Goal: Check status: Check status

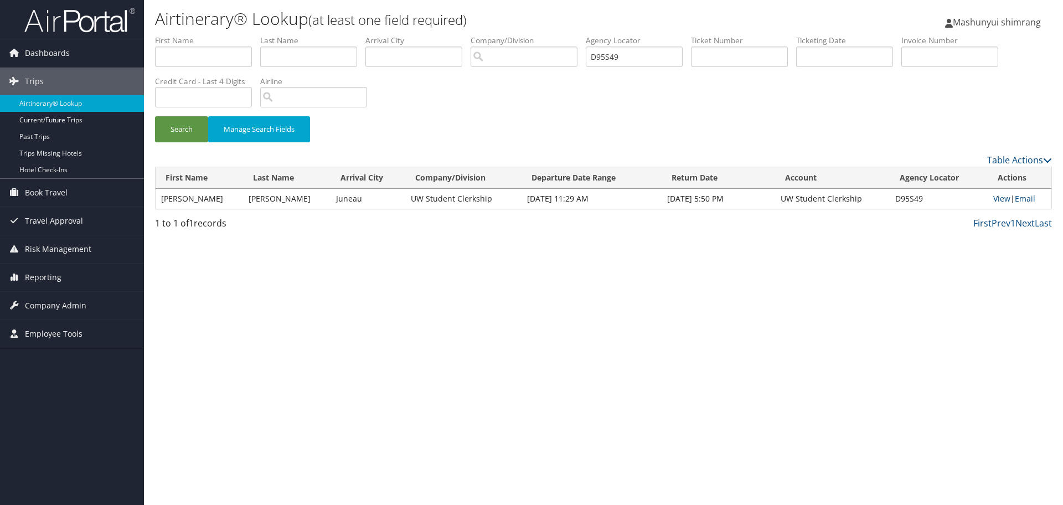
click at [562, 35] on ul "First Name Last Name Departure City Arrival City Company/Division Airport/City …" at bounding box center [603, 35] width 897 height 0
type input "D9766F"
click at [183, 136] on button "Search" at bounding box center [181, 129] width 53 height 26
click at [1000, 201] on link "View" at bounding box center [1006, 198] width 17 height 11
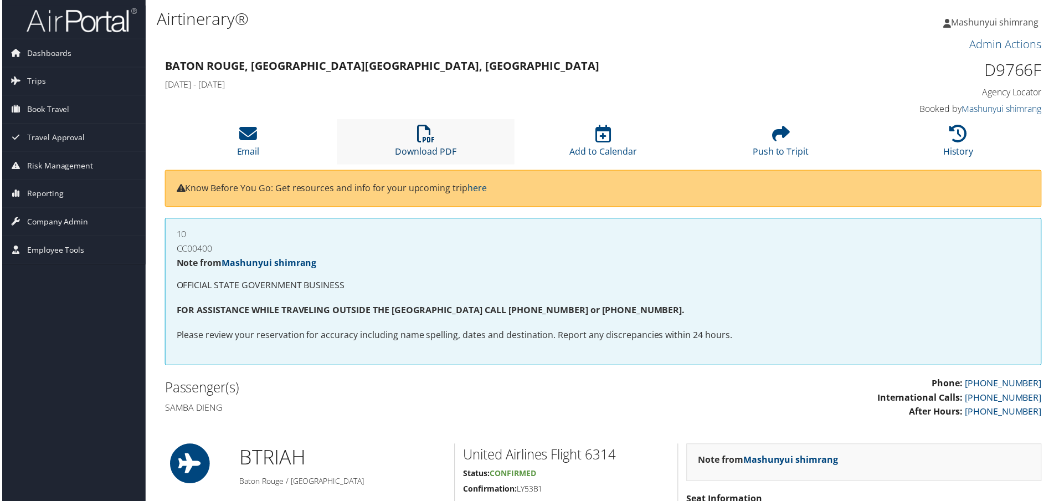
drag, startPoint x: 408, startPoint y: 142, endPoint x: 435, endPoint y: 150, distance: 28.2
click at [408, 142] on li "Download PDF" at bounding box center [425, 142] width 178 height 45
drag, startPoint x: 83, startPoint y: 21, endPoint x: 603, endPoint y: 63, distance: 522.3
click at [83, 21] on img at bounding box center [79, 20] width 111 height 26
